Goal: Task Accomplishment & Management: Manage account settings

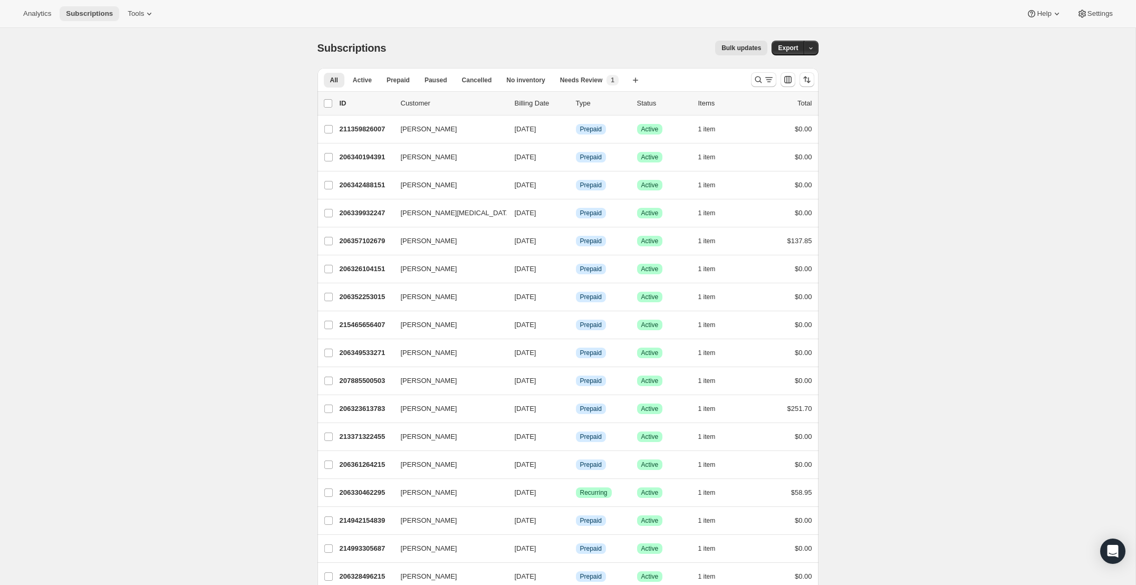
click at [80, 13] on span "Subscriptions" at bounding box center [89, 13] width 47 height 8
click at [756, 81] on icon "Search and filter results" at bounding box center [758, 79] width 11 height 11
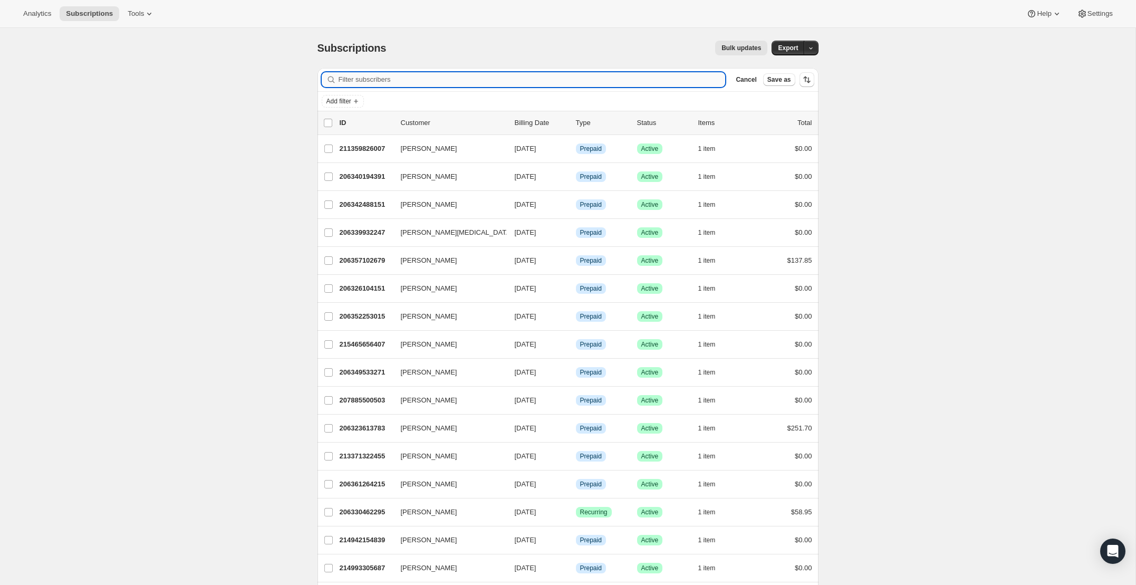
paste input "triciaalger@gmail.com"
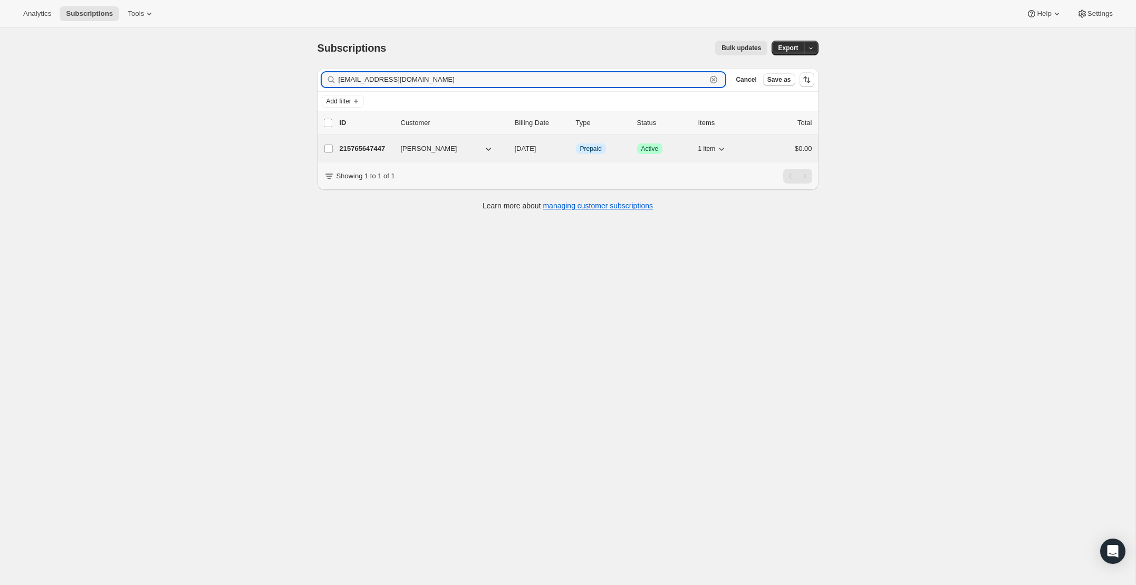
type input "triciaalger@gmail.com"
click at [364, 145] on p "215765647447" at bounding box center [366, 148] width 53 height 11
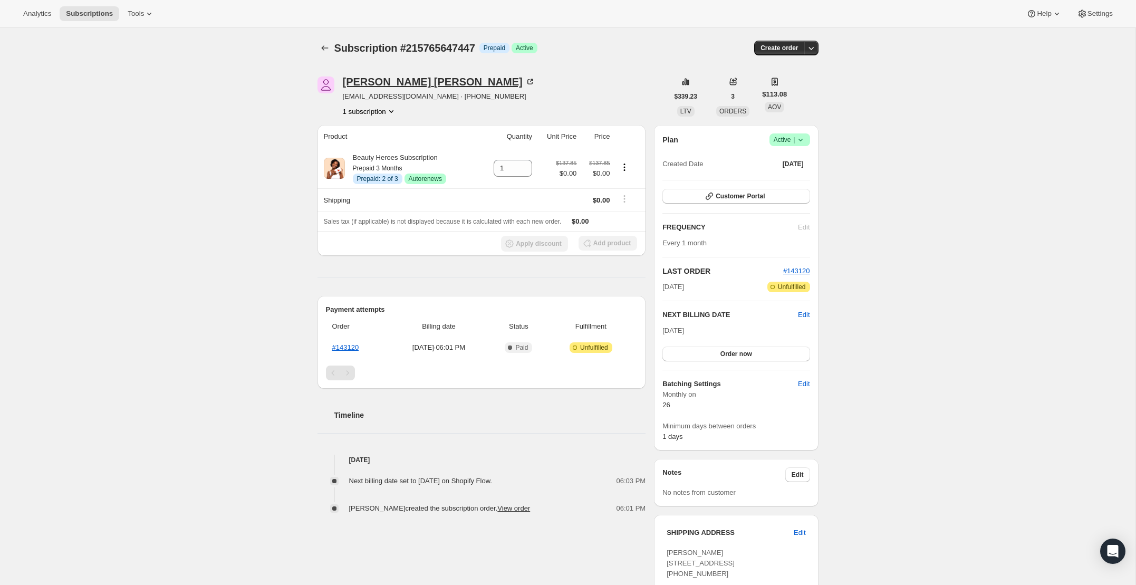
click at [389, 81] on div "Patricia Vlcek" at bounding box center [439, 81] width 193 height 11
click at [705, 196] on icon "button" at bounding box center [709, 196] width 11 height 11
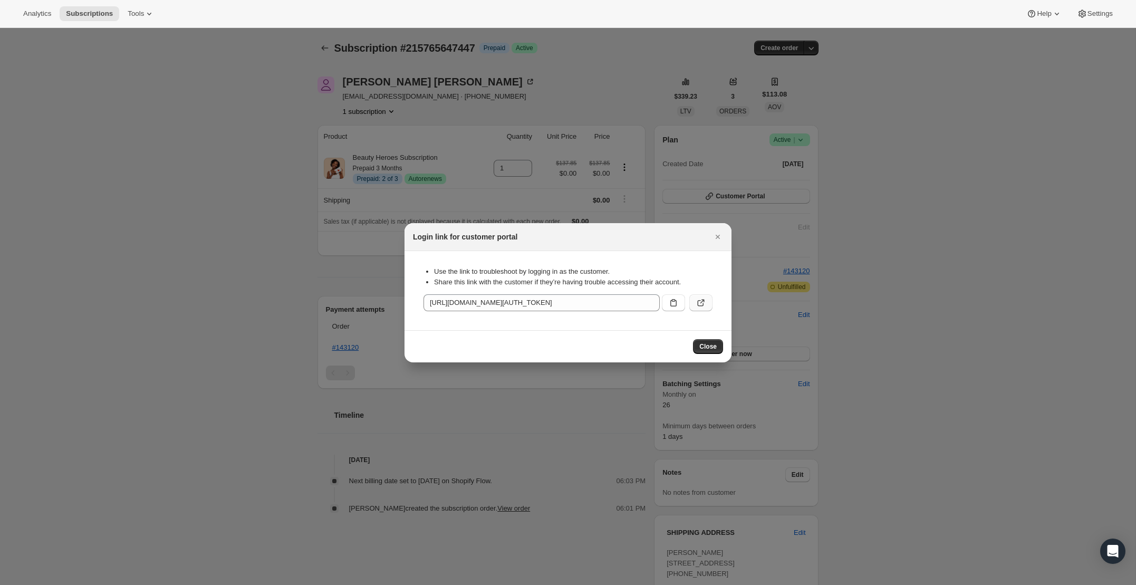
click at [696, 299] on icon ":rca:" at bounding box center [701, 303] width 11 height 11
click at [720, 235] on icon "Close" at bounding box center [718, 237] width 11 height 11
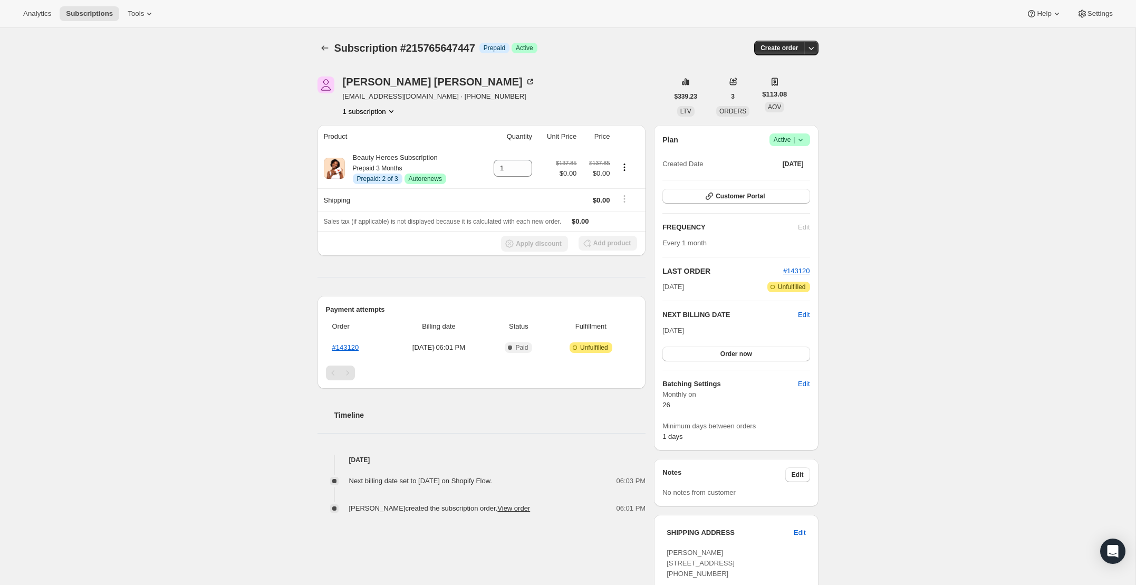
click at [394, 100] on span "triciaalger@gmail.com · +14086234929" at bounding box center [439, 96] width 193 height 11
click at [386, 111] on icon "Product actions" at bounding box center [391, 111] width 11 height 11
click at [387, 106] on icon "Product actions" at bounding box center [391, 111] width 11 height 11
click at [386, 109] on icon "Product actions" at bounding box center [391, 111] width 11 height 11
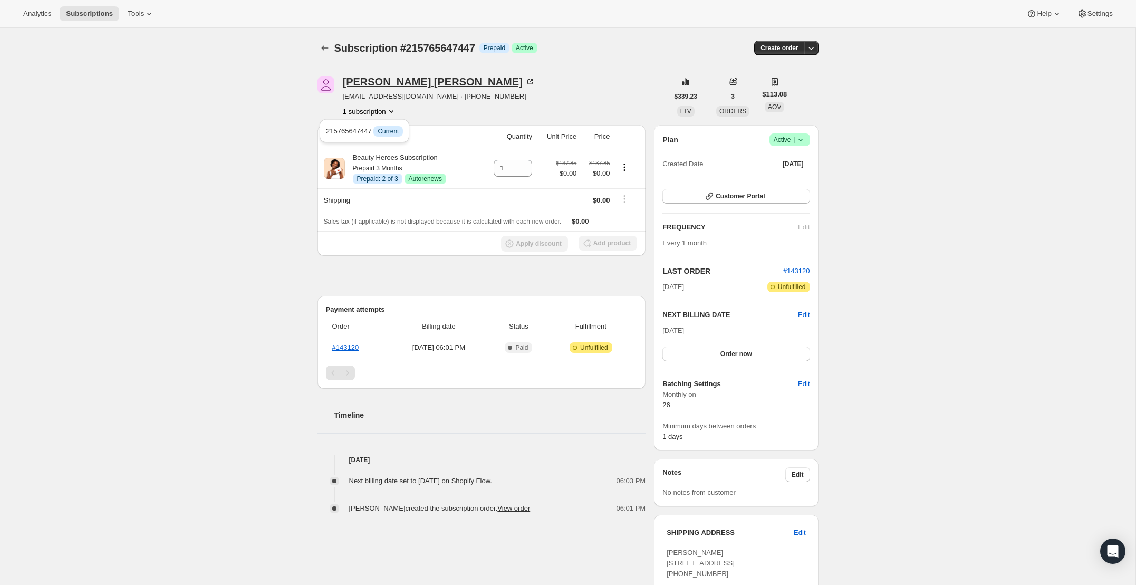
click at [388, 83] on div "Patricia Vlcek" at bounding box center [439, 81] width 193 height 11
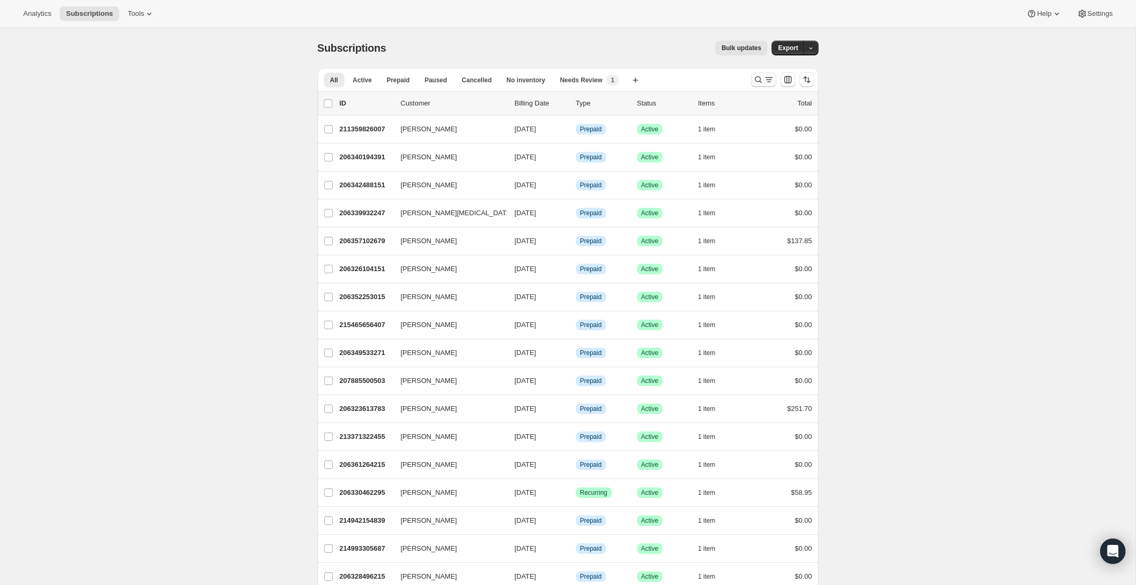
click at [764, 74] on button "Search and filter results" at bounding box center [763, 79] width 25 height 15
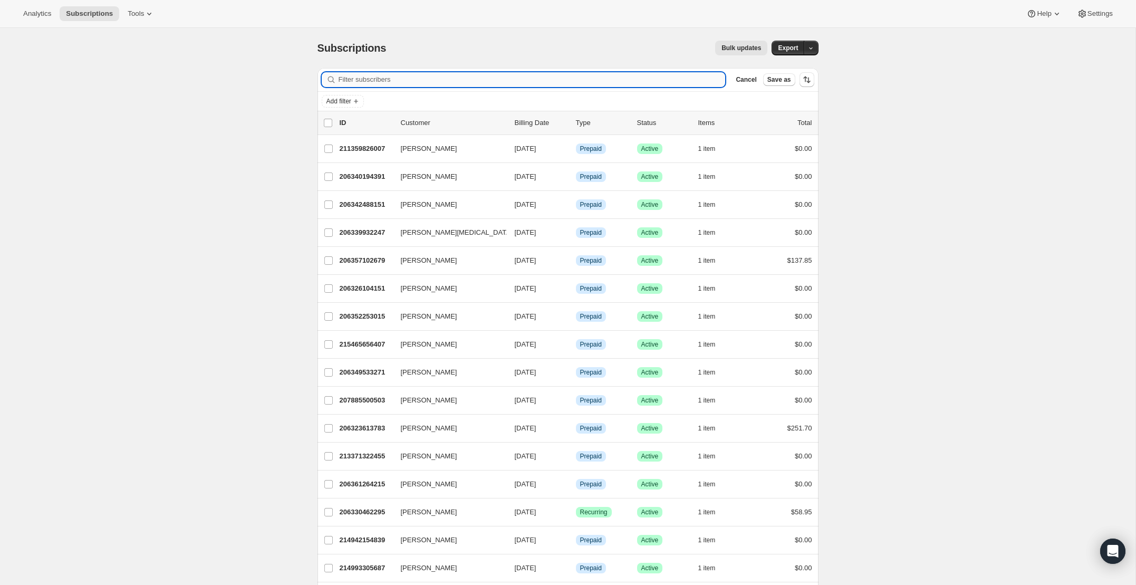
click at [376, 85] on input "Filter subscribers" at bounding box center [532, 79] width 387 height 15
paste input "[EMAIL_ADDRESS][DOMAIN_NAME]."
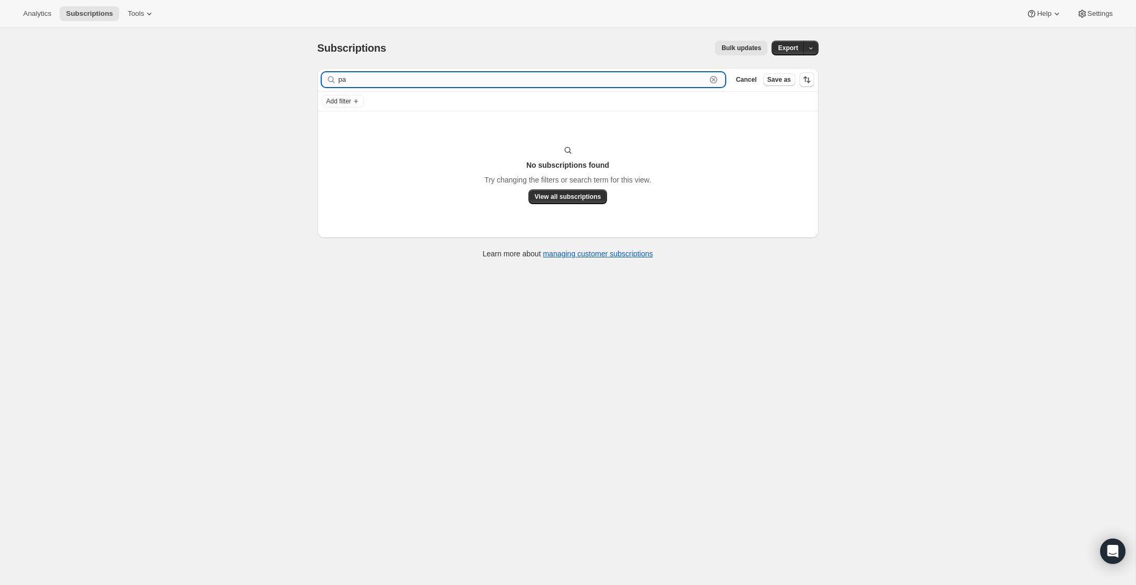
type input "p"
